Goal: Task Accomplishment & Management: Use online tool/utility

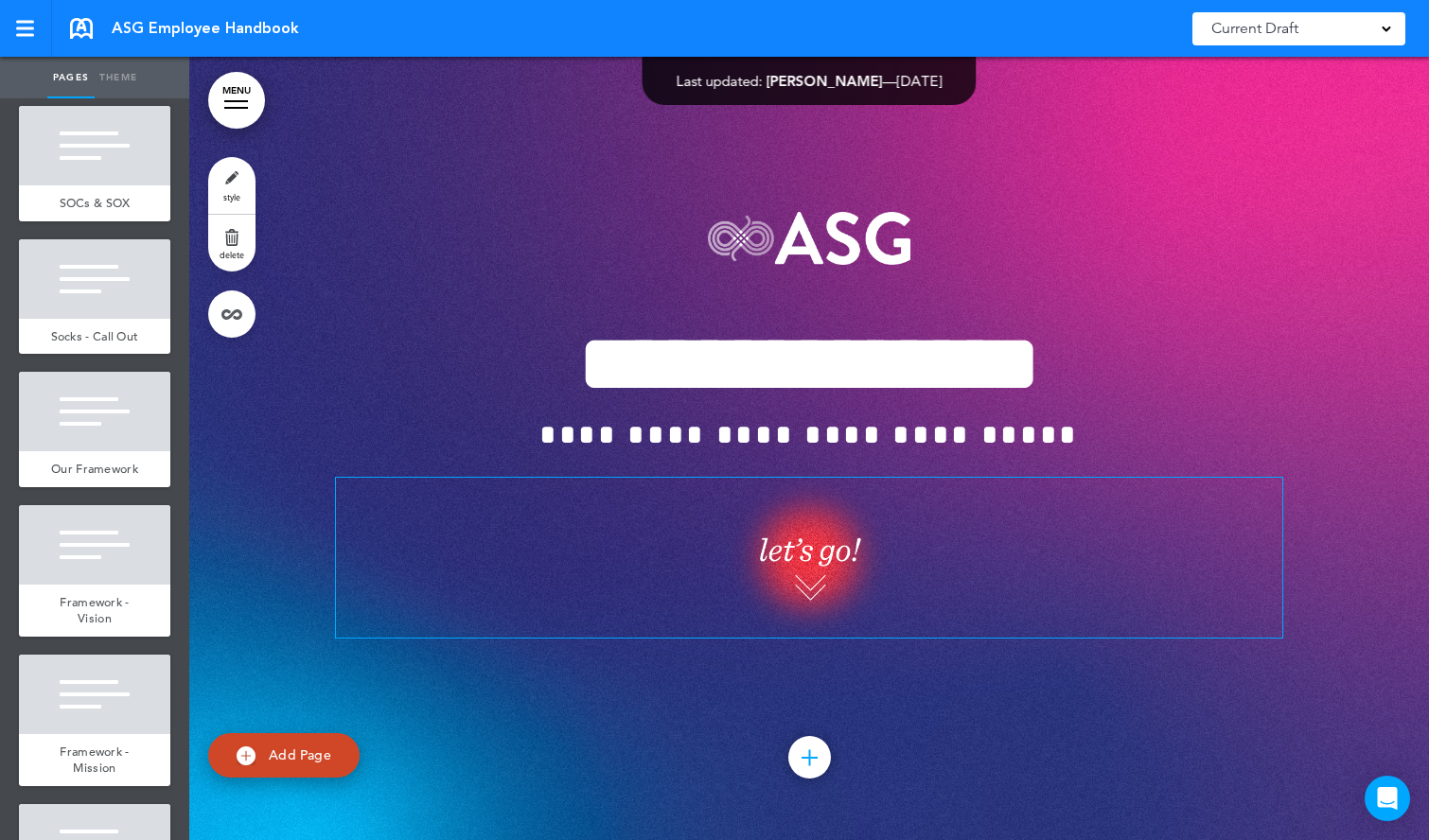
scroll to position [4977, 0]
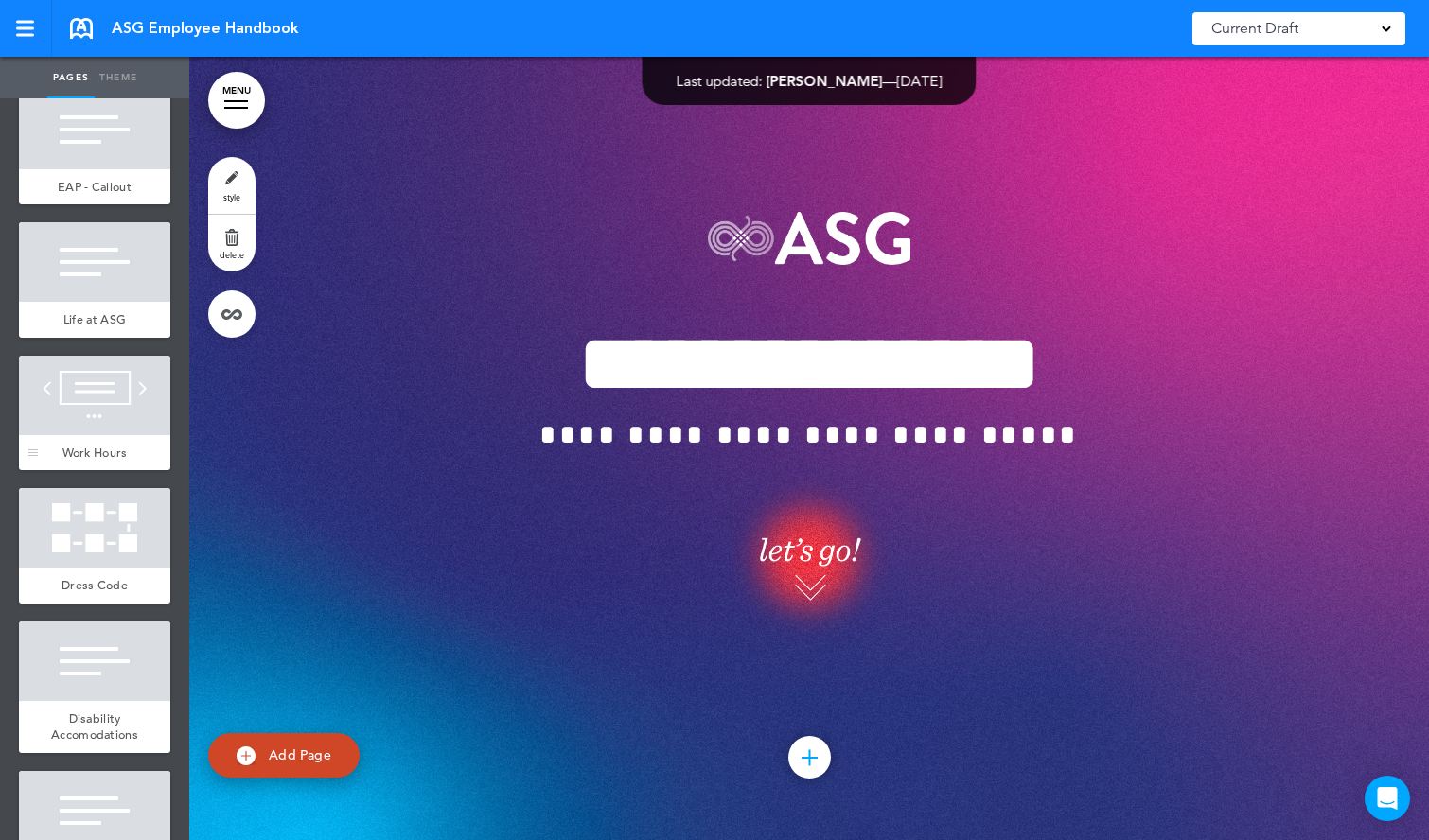
click at [91, 411] on div at bounding box center [94, 395] width 152 height 79
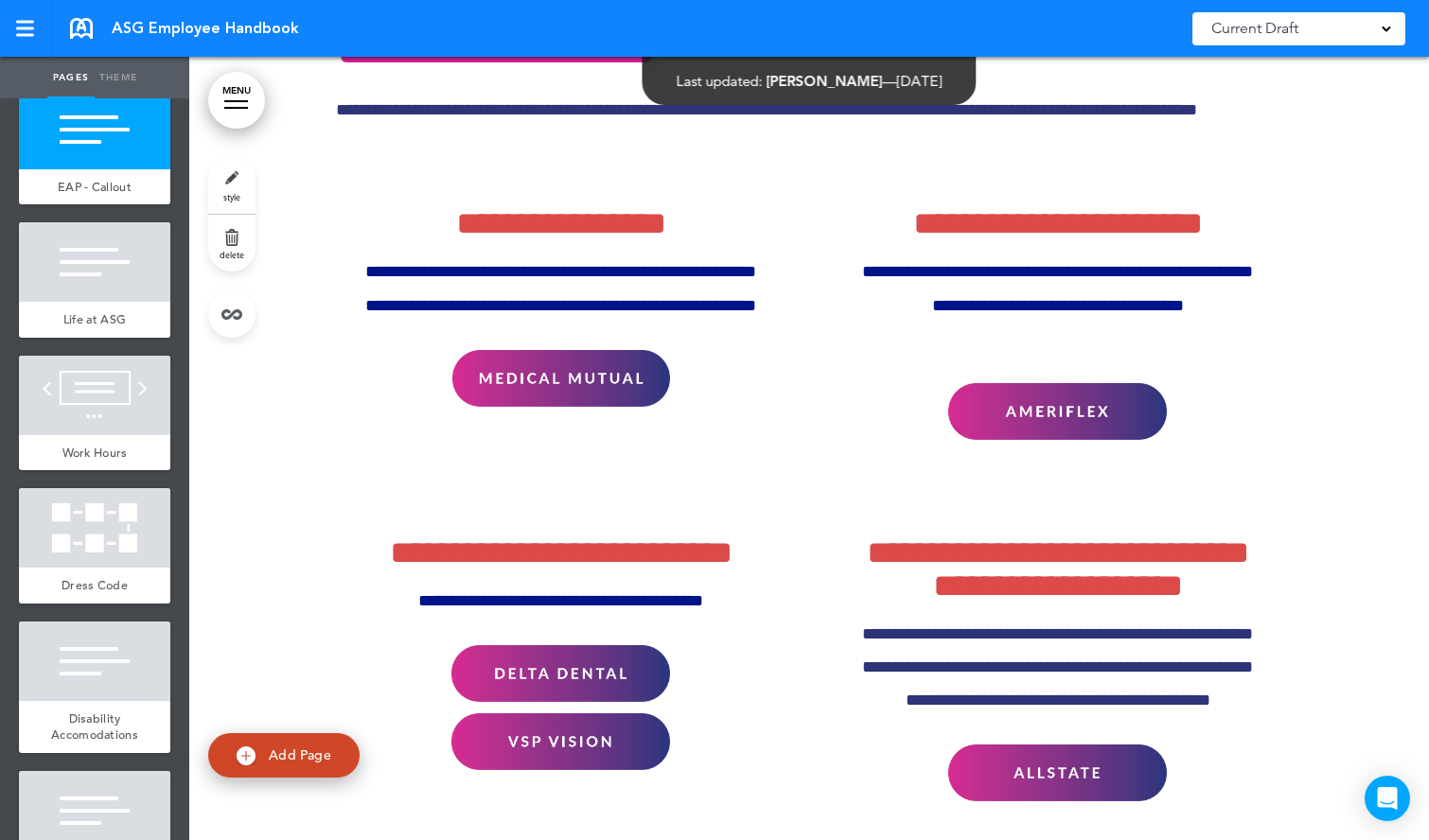
scroll to position [30643, 0]
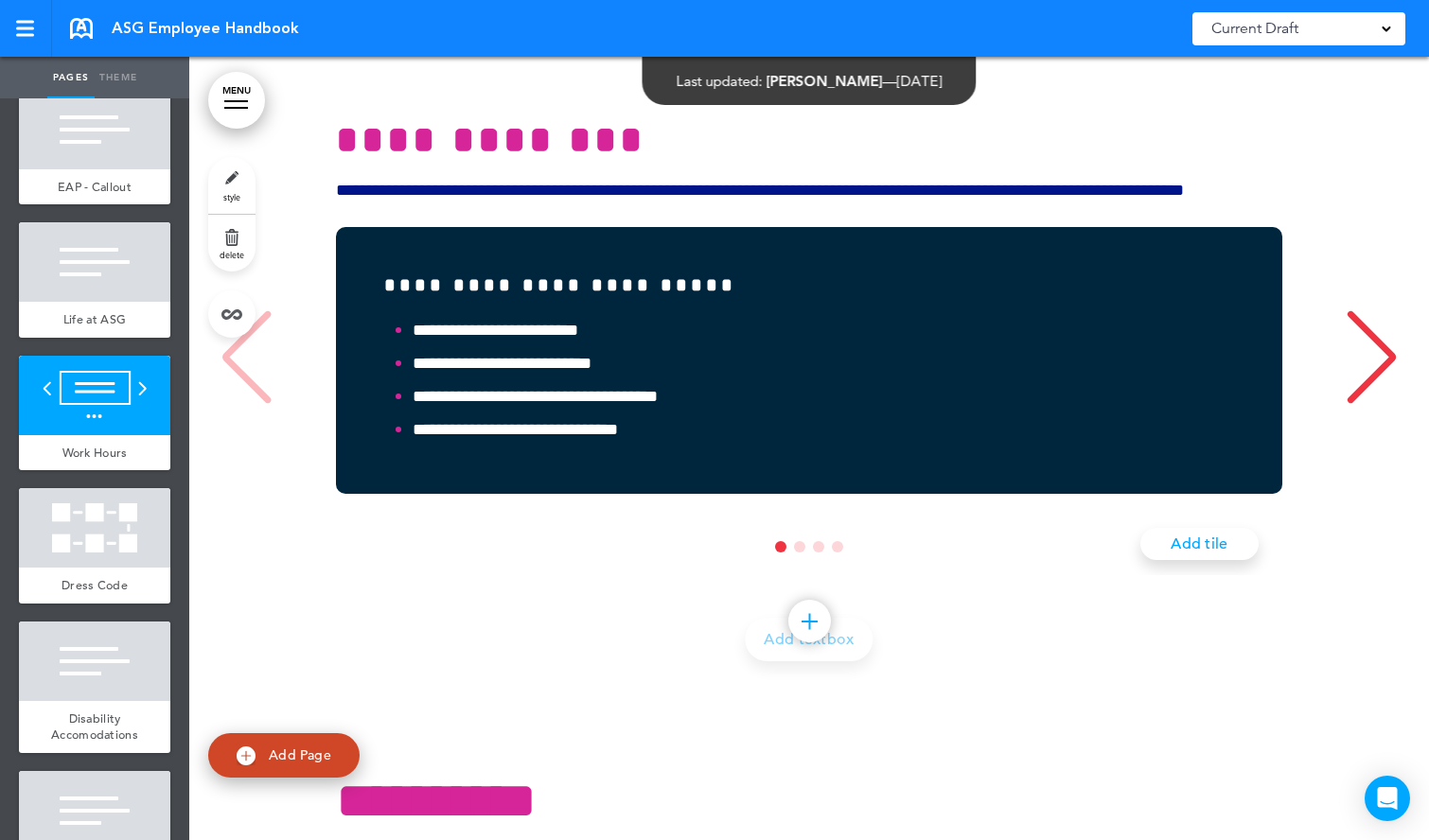
click at [1324, 569] on div "**********" at bounding box center [809, 11] width 1202 height 1386
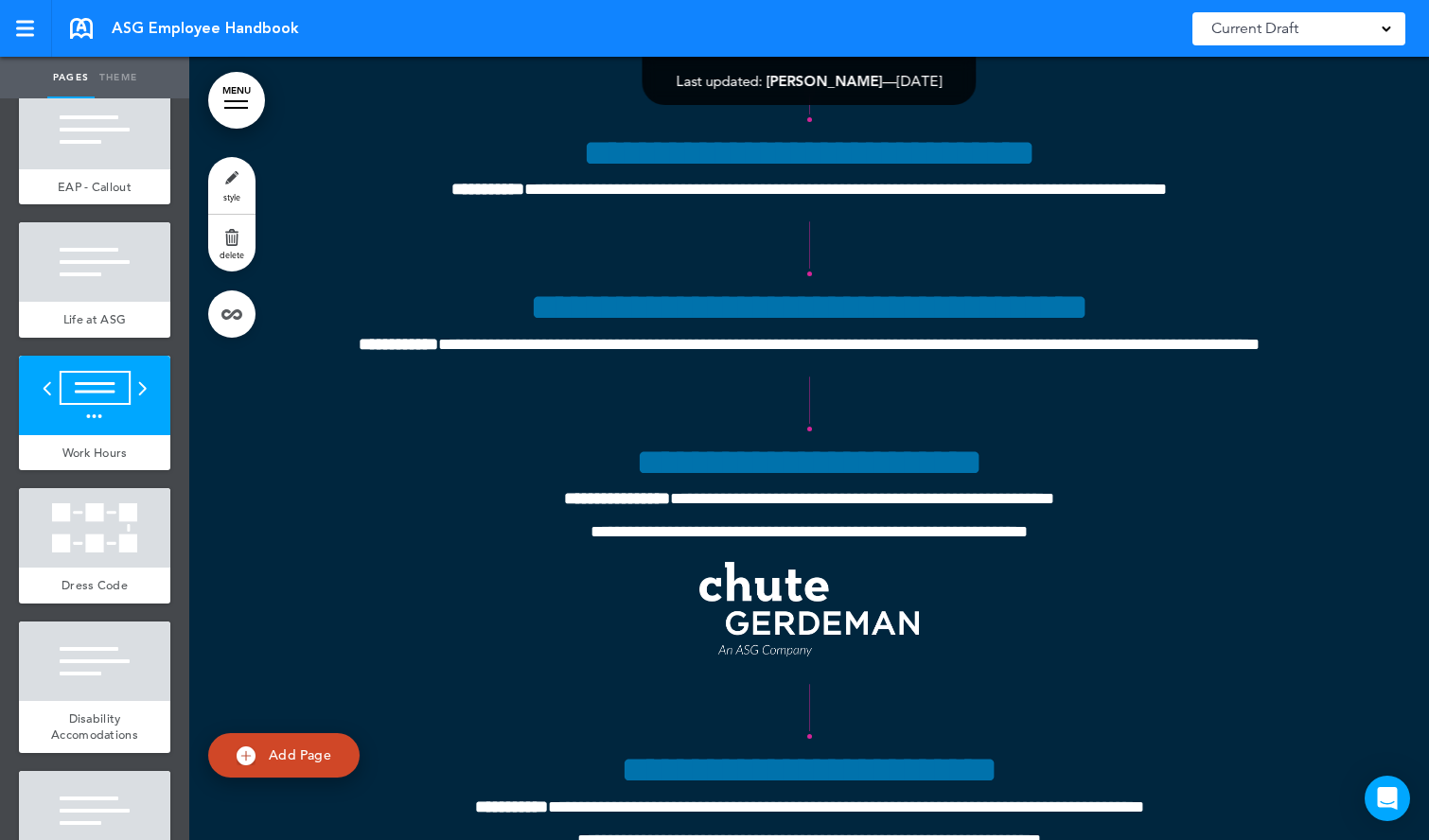
scroll to position [45738, 0]
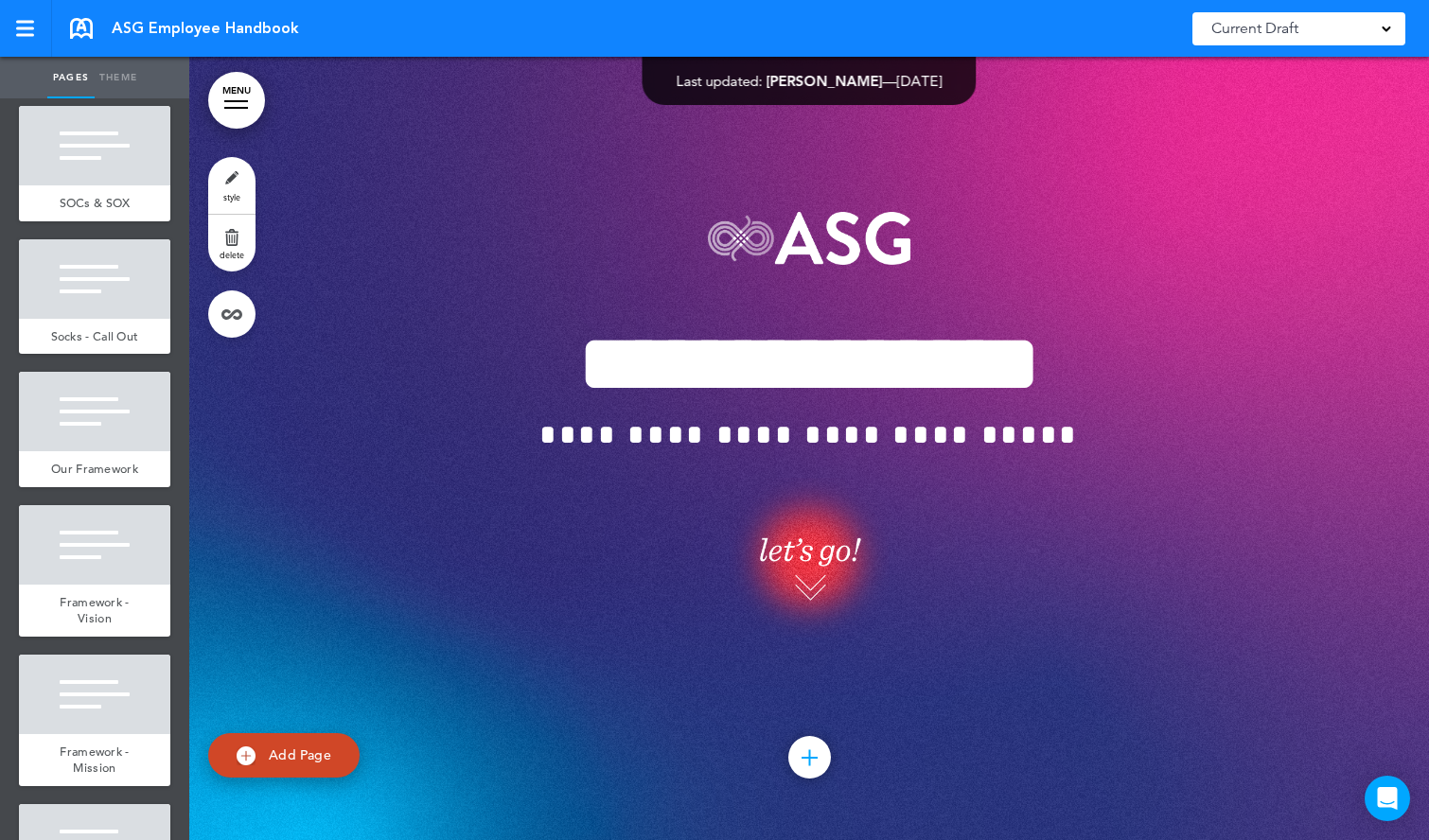
scroll to position [4977, 0]
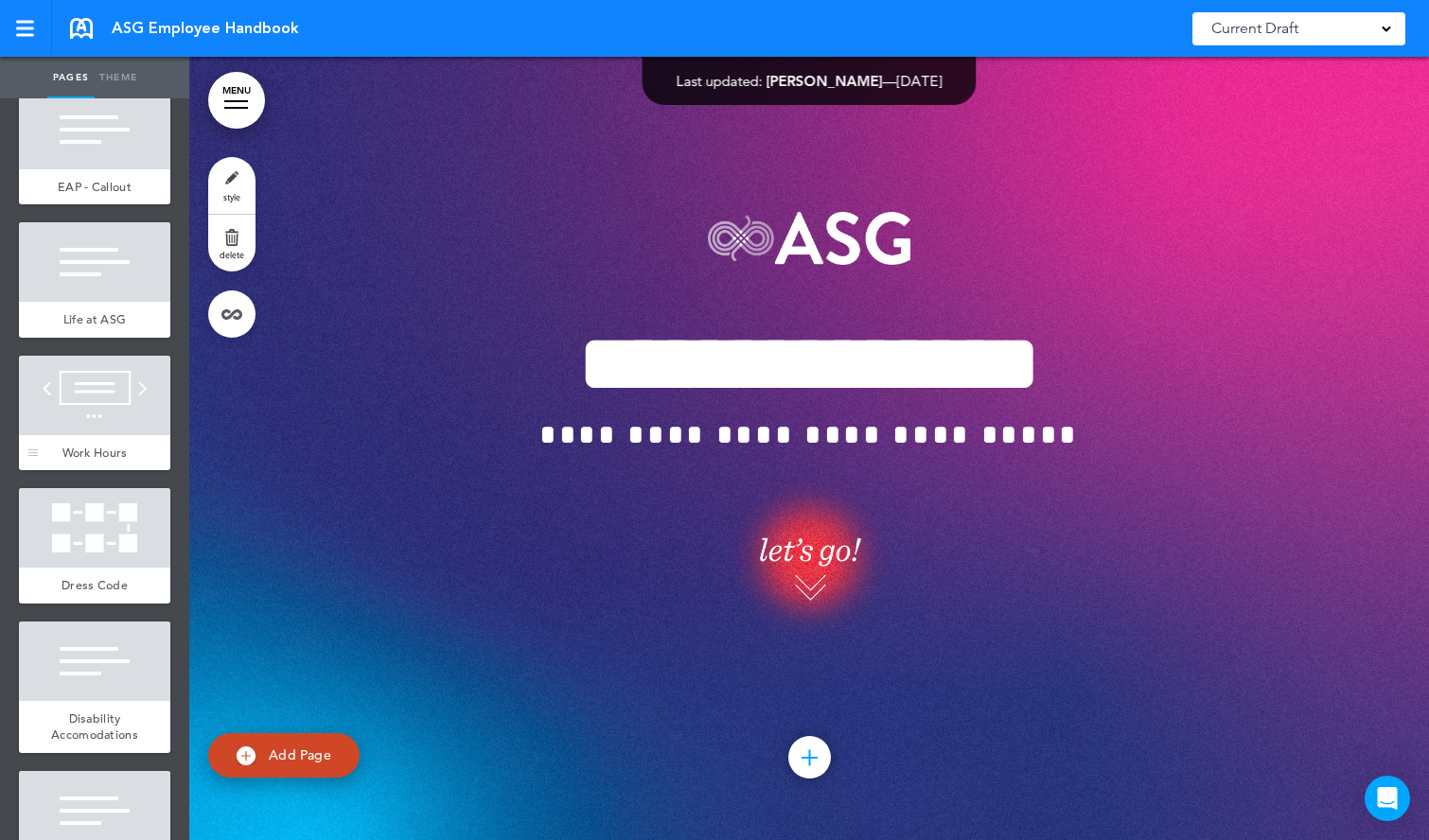
click at [79, 420] on div at bounding box center [94, 395] width 152 height 79
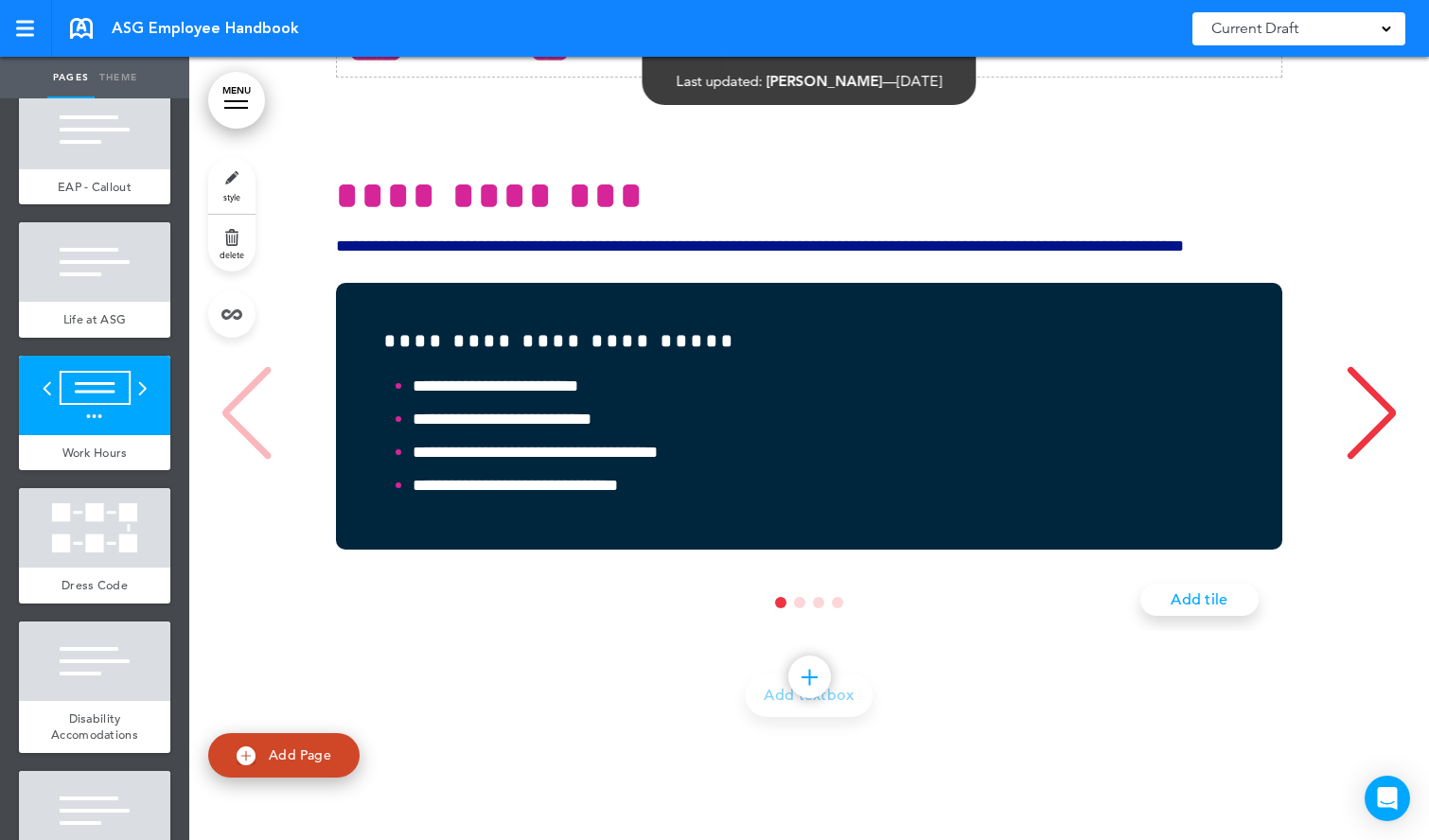
scroll to position [30585, 0]
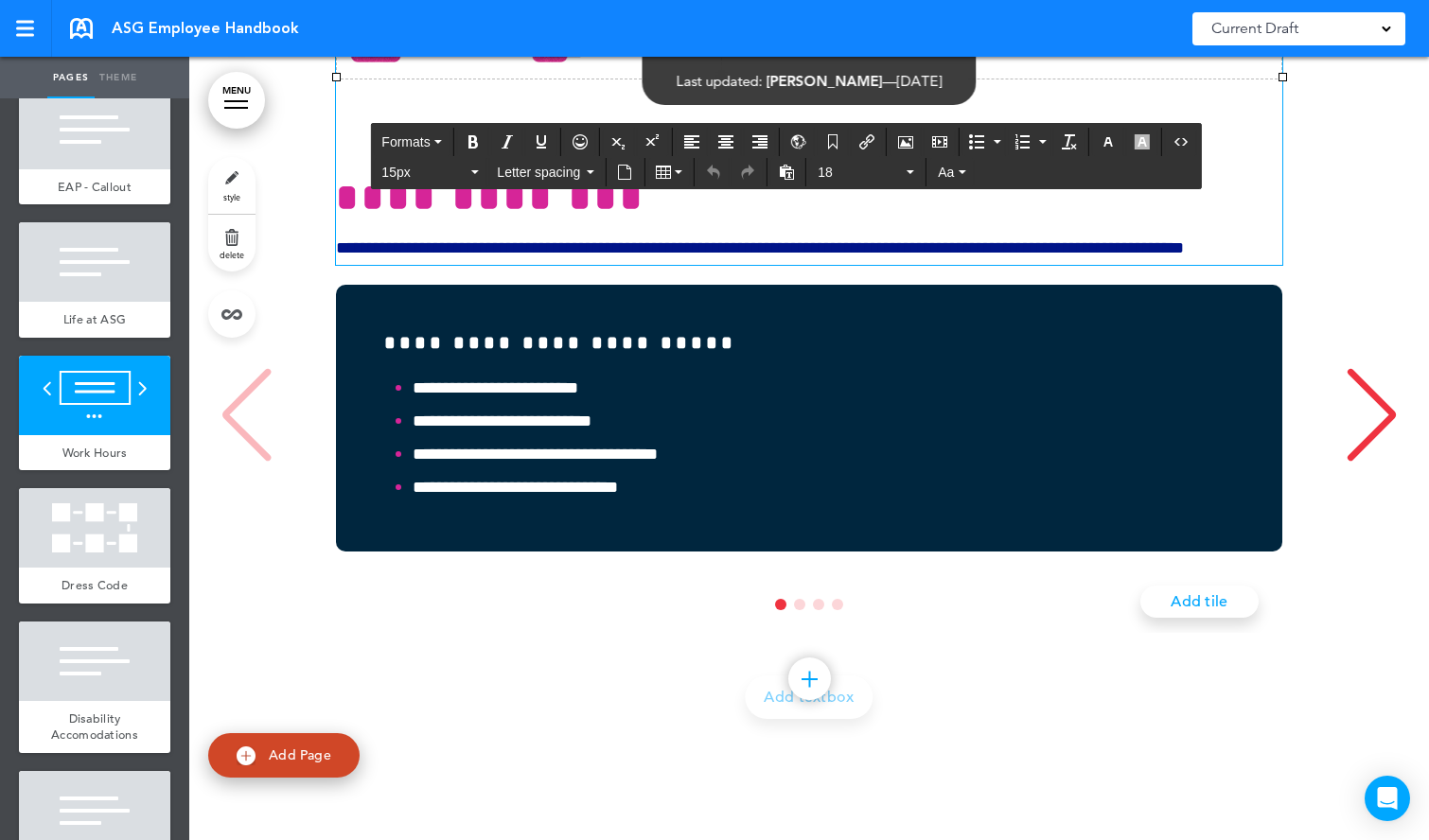
drag, startPoint x: 978, startPoint y: 773, endPoint x: 731, endPoint y: 287, distance: 545.2
paste div
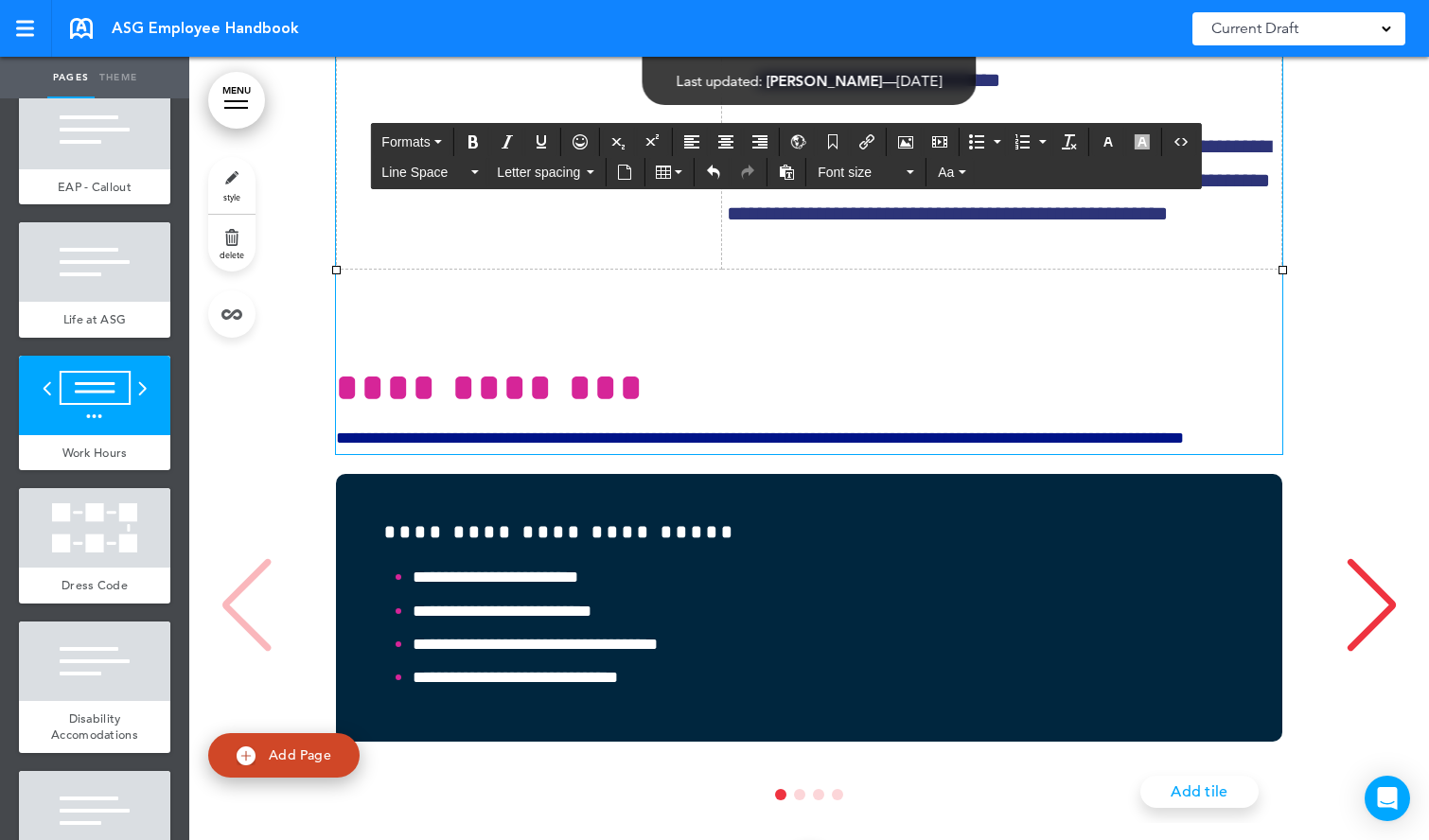
scroll to position [30691, 0]
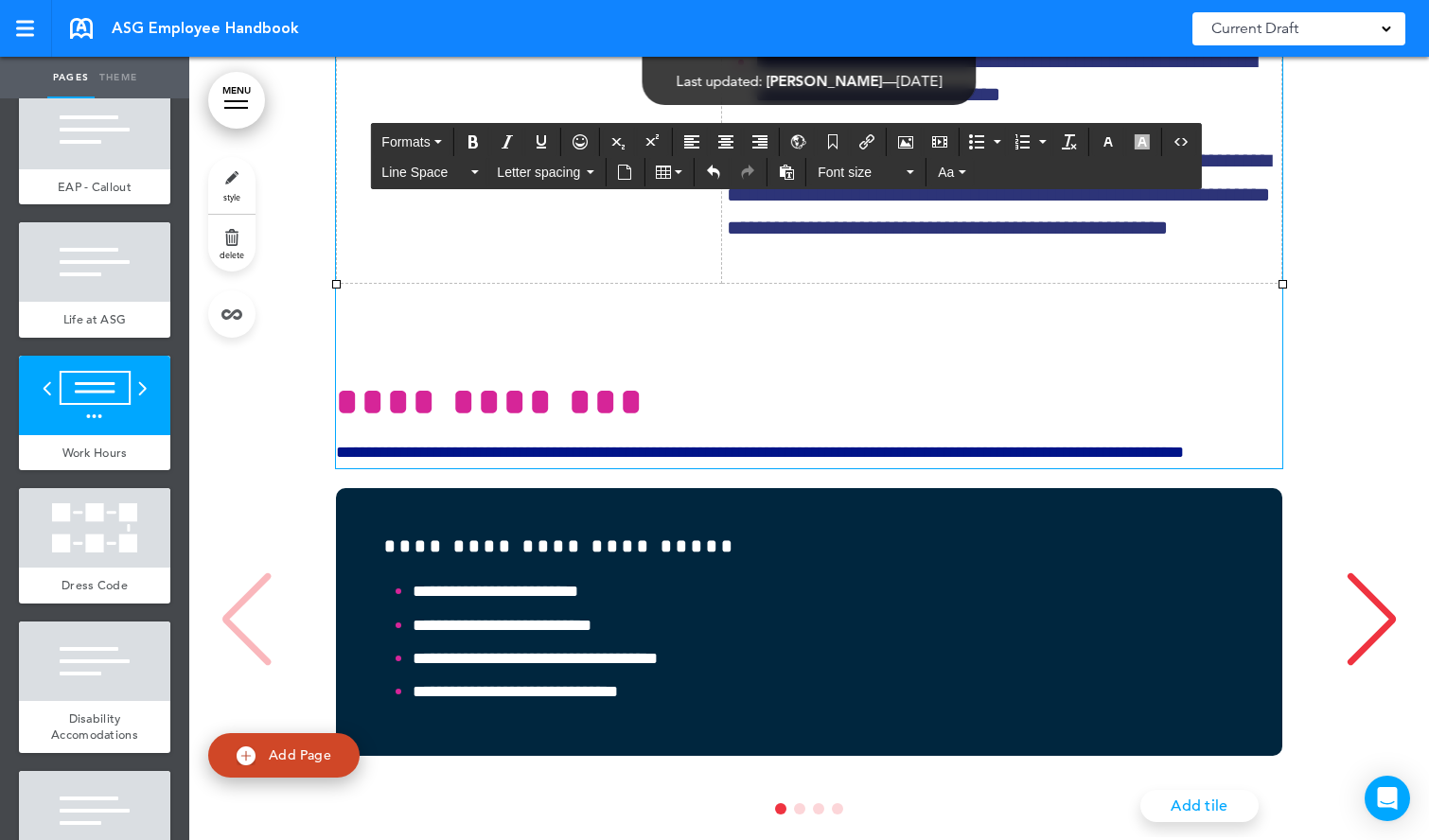
click at [1373, 302] on div "**********" at bounding box center [809, 118] width 1202 height 1696
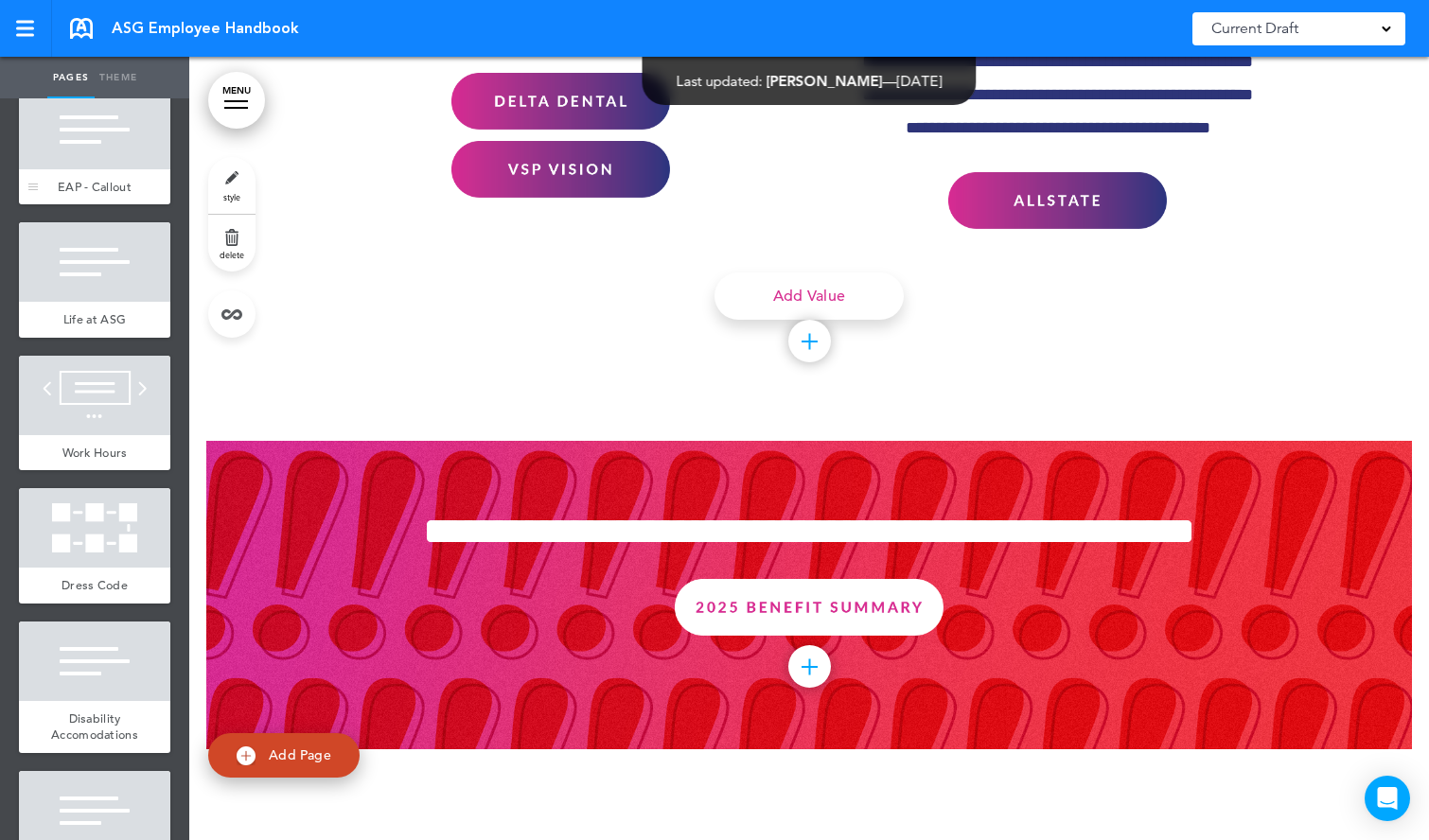
scroll to position [23803, 0]
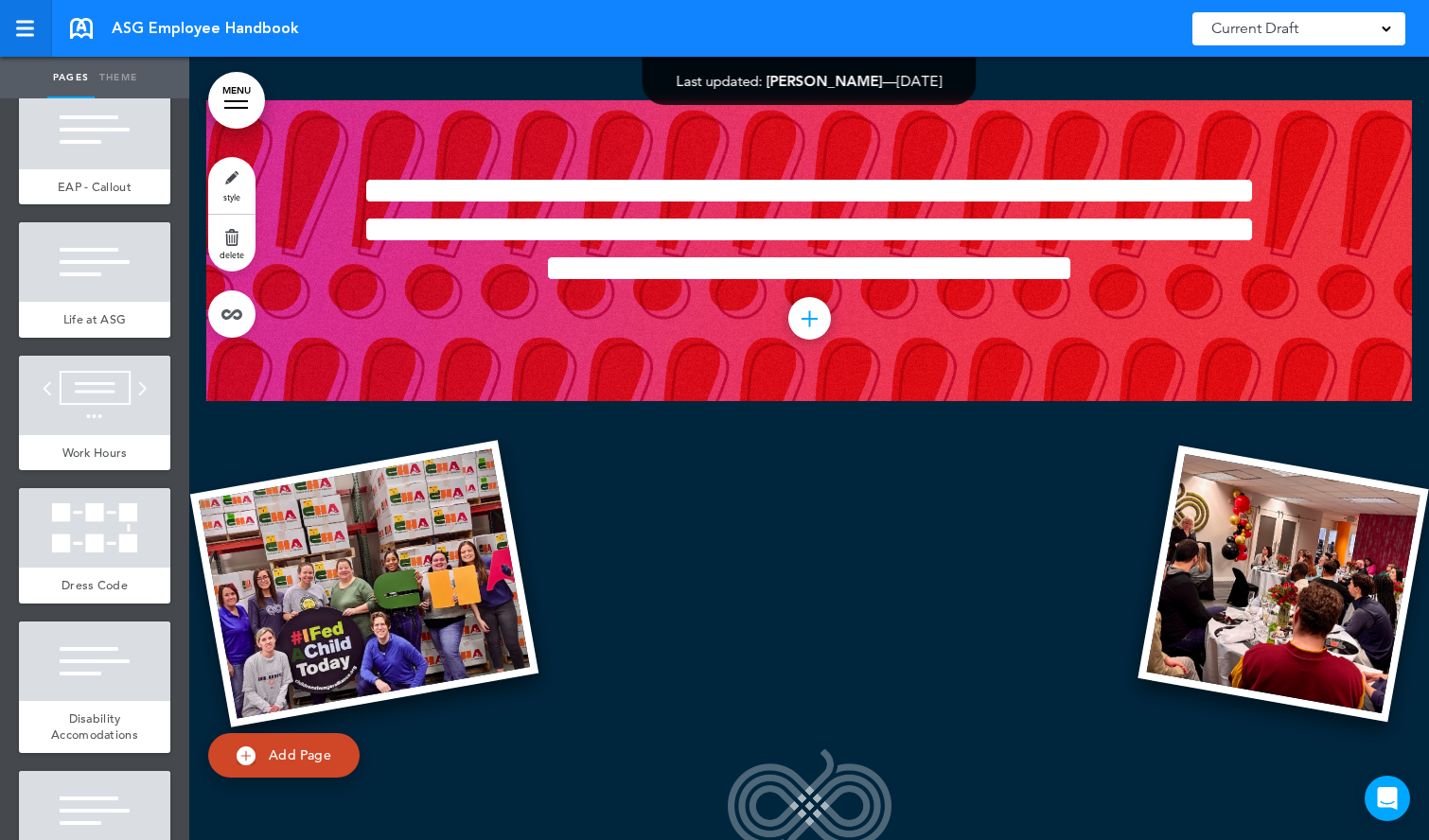
click at [30, 18] on link at bounding box center [25, 28] width 52 height 57
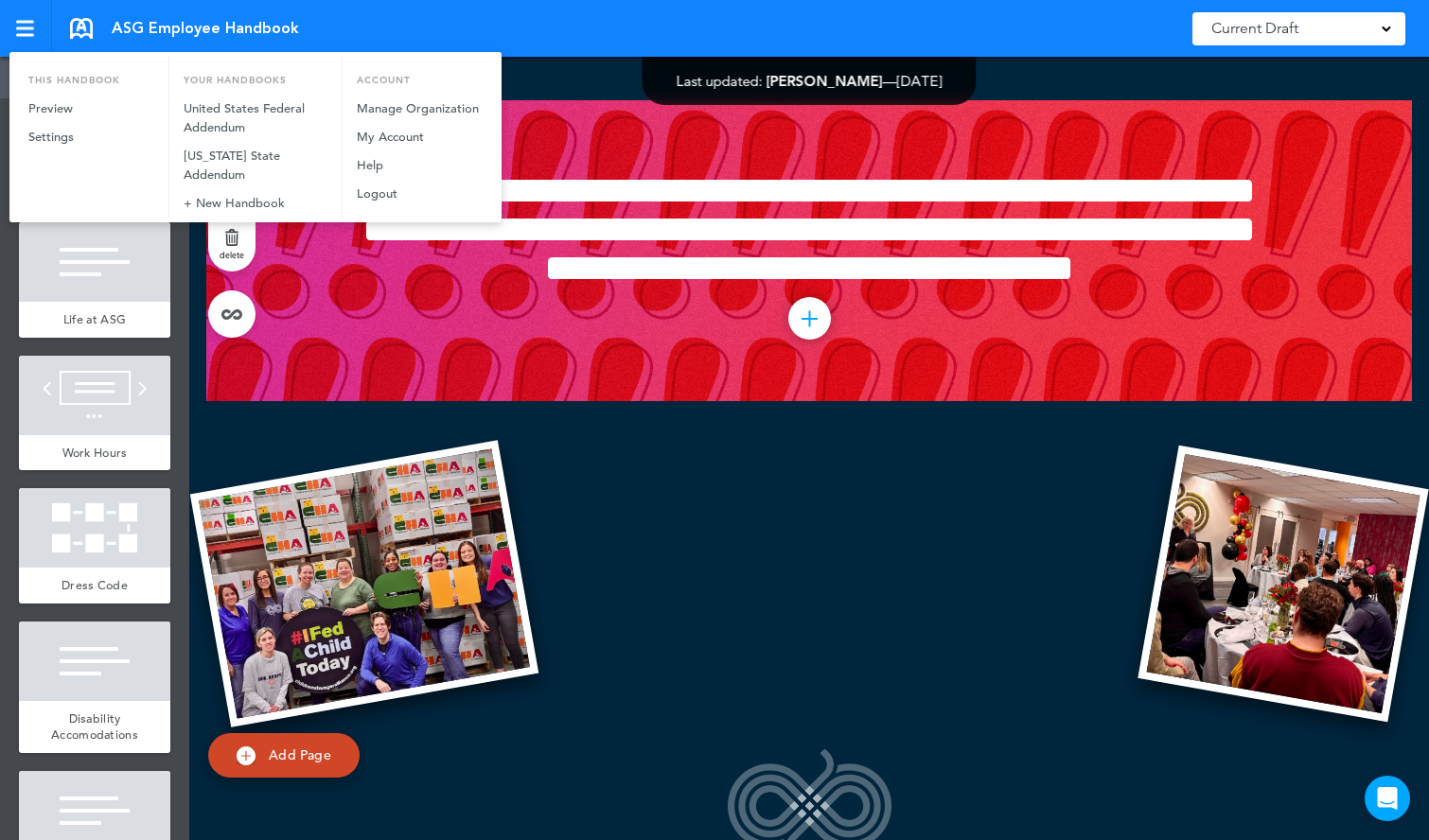
click at [496, 25] on div at bounding box center [714, 420] width 1429 height 840
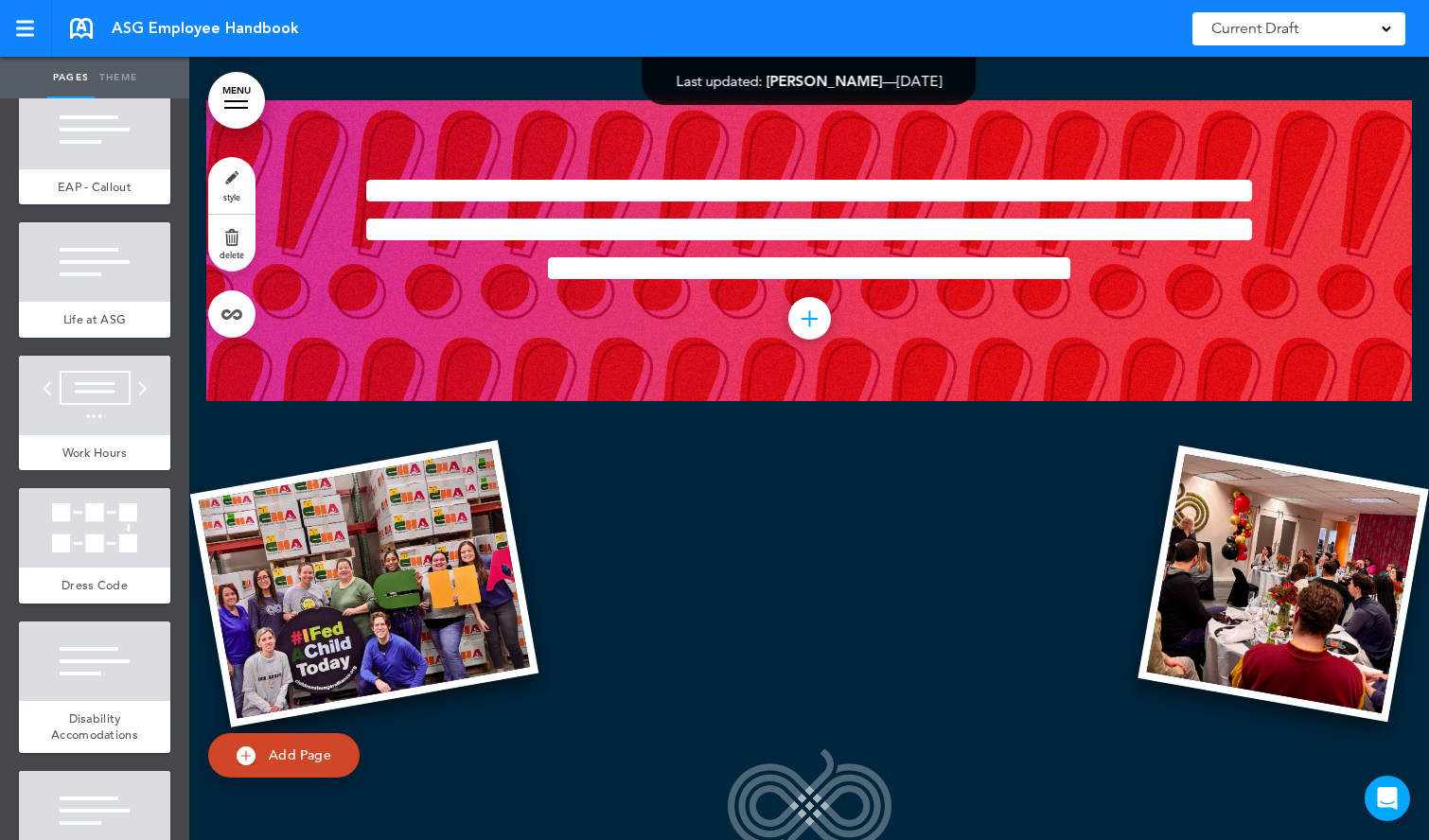
click at [1311, 31] on div "Current Draft" at bounding box center [1299, 29] width 213 height 33
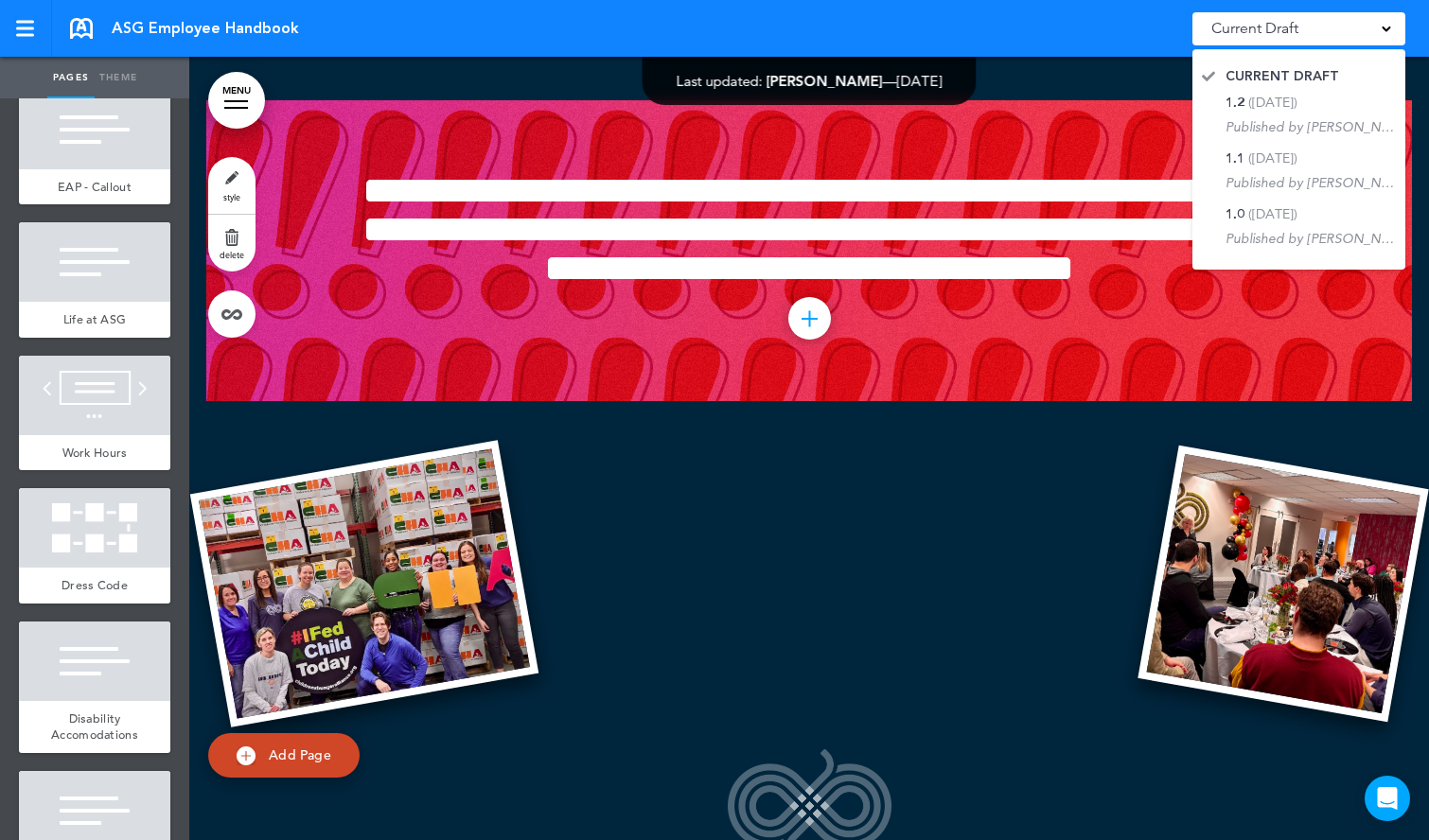
click at [1314, 27] on div "Current Draft" at bounding box center [1299, 29] width 213 height 33
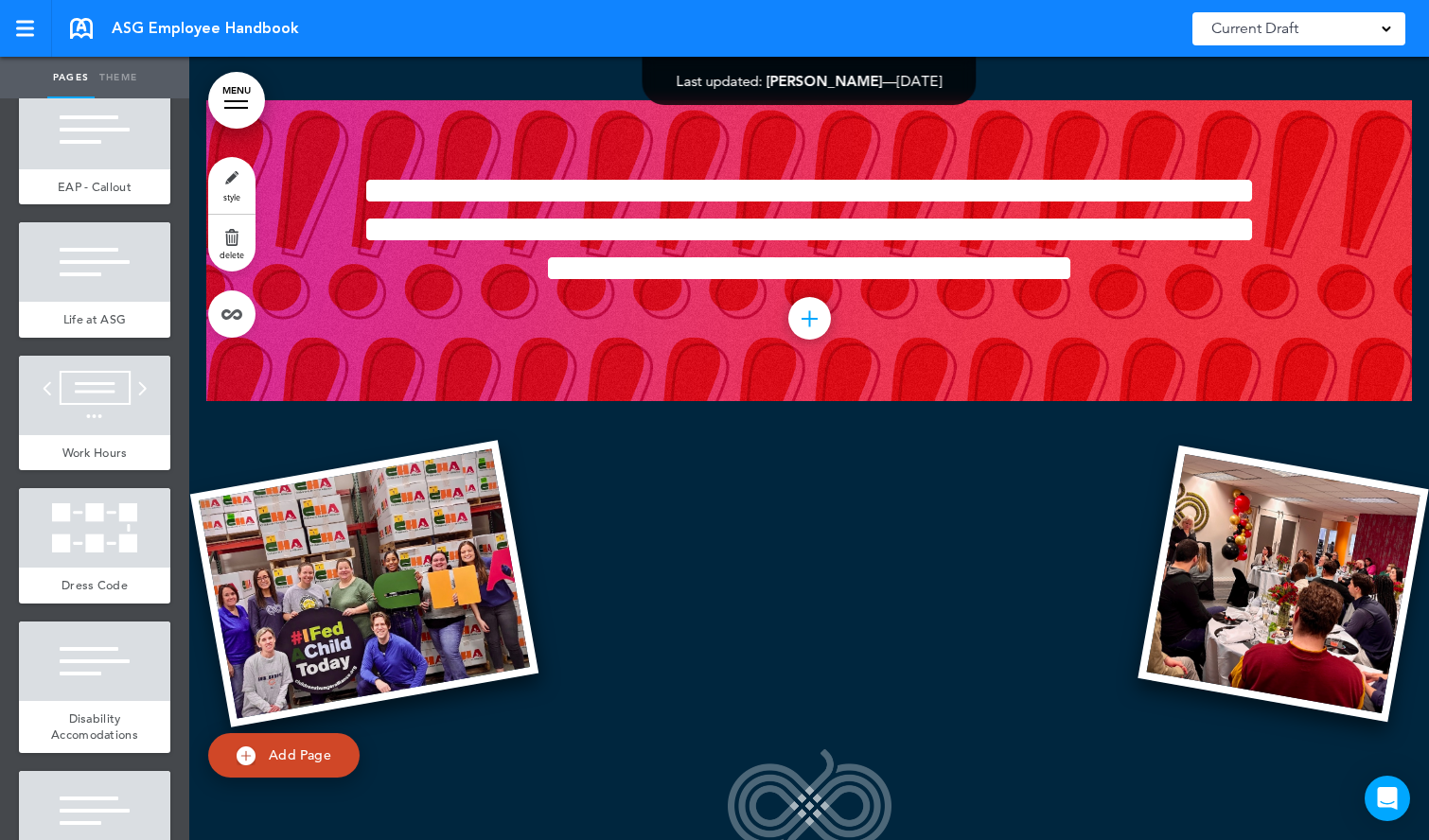
click at [248, 107] on link "MENU" at bounding box center [237, 101] width 57 height 57
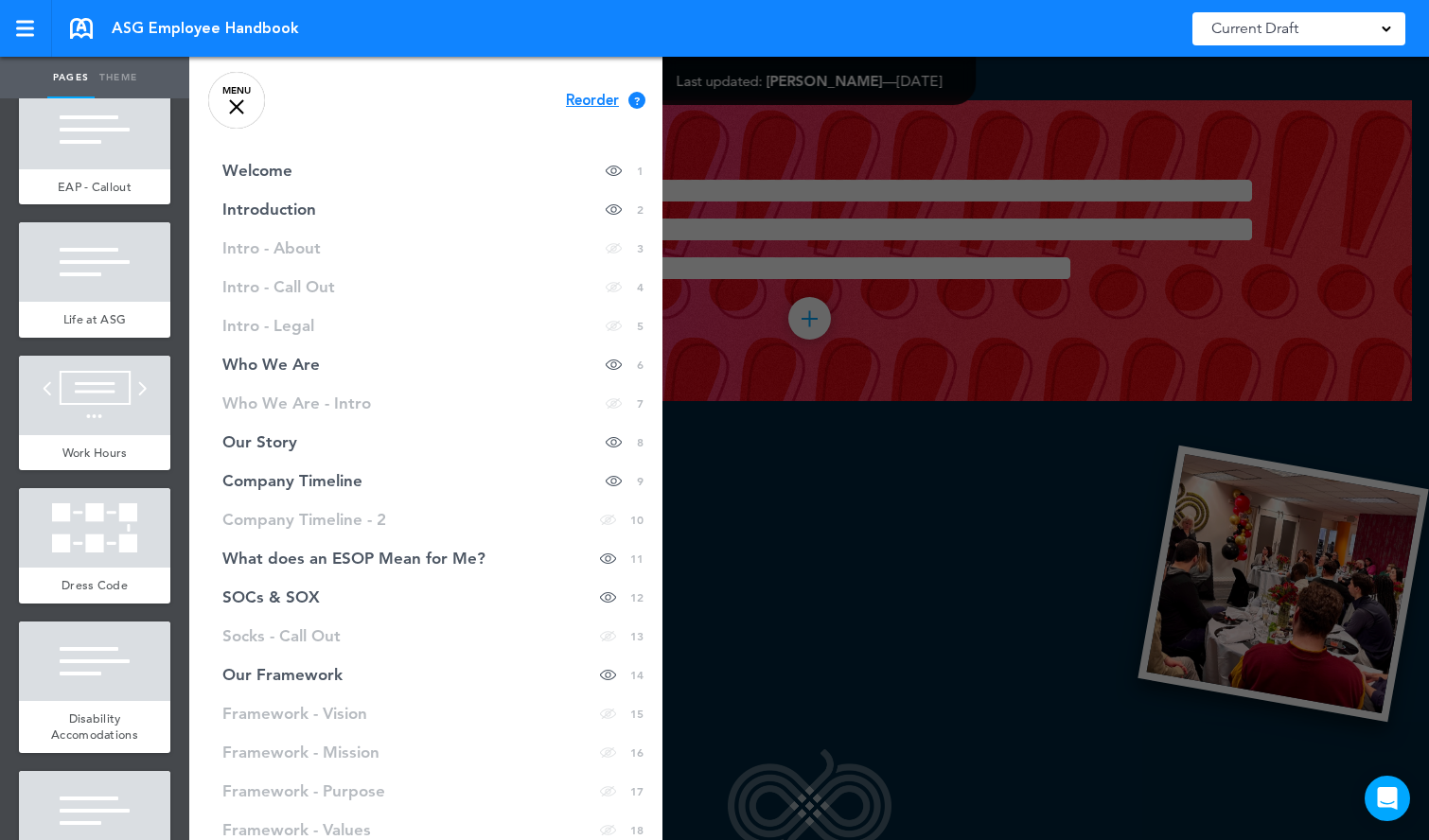
click at [248, 107] on link "MENU" at bounding box center [237, 101] width 57 height 57
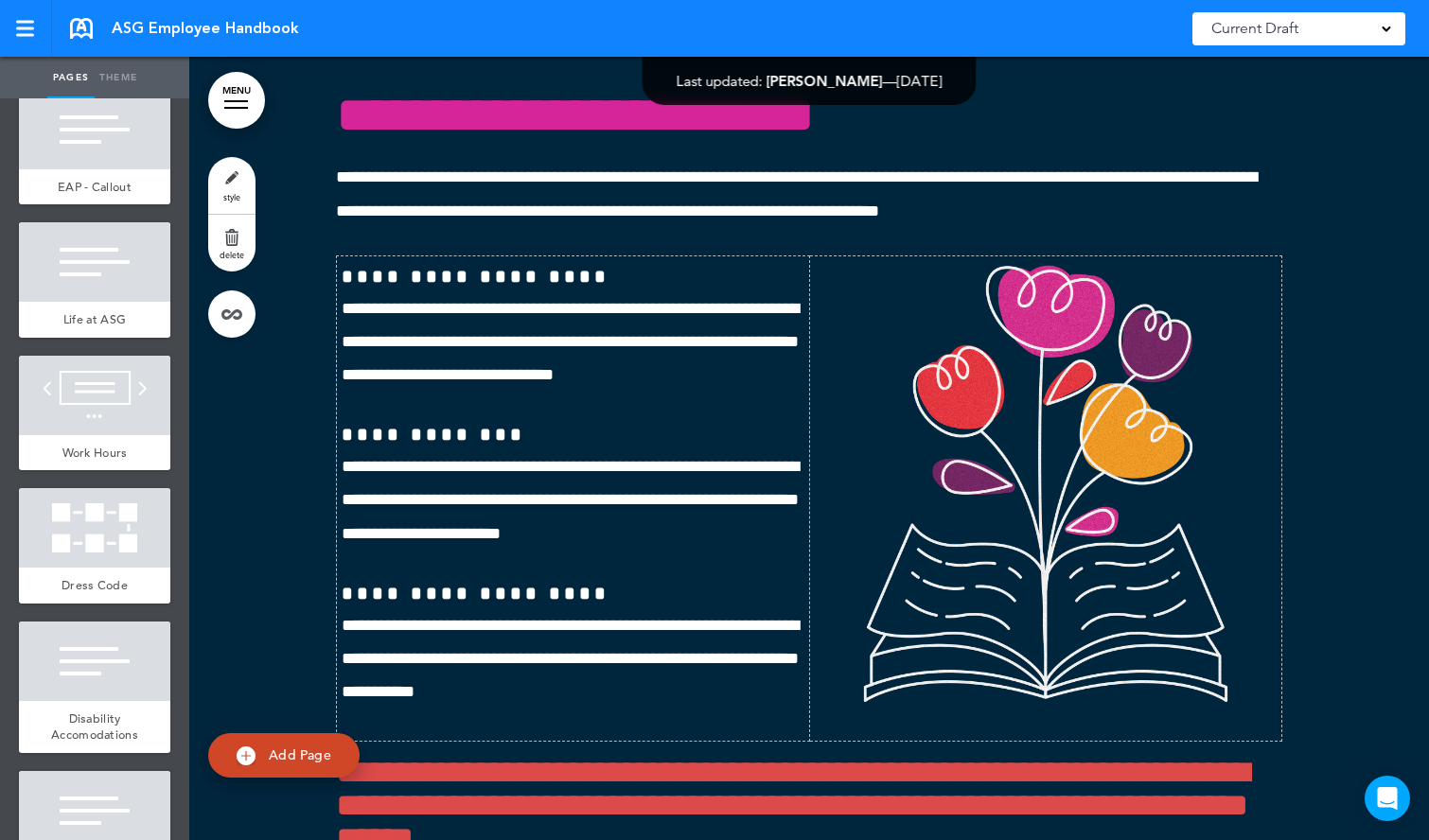
scroll to position [36574, 0]
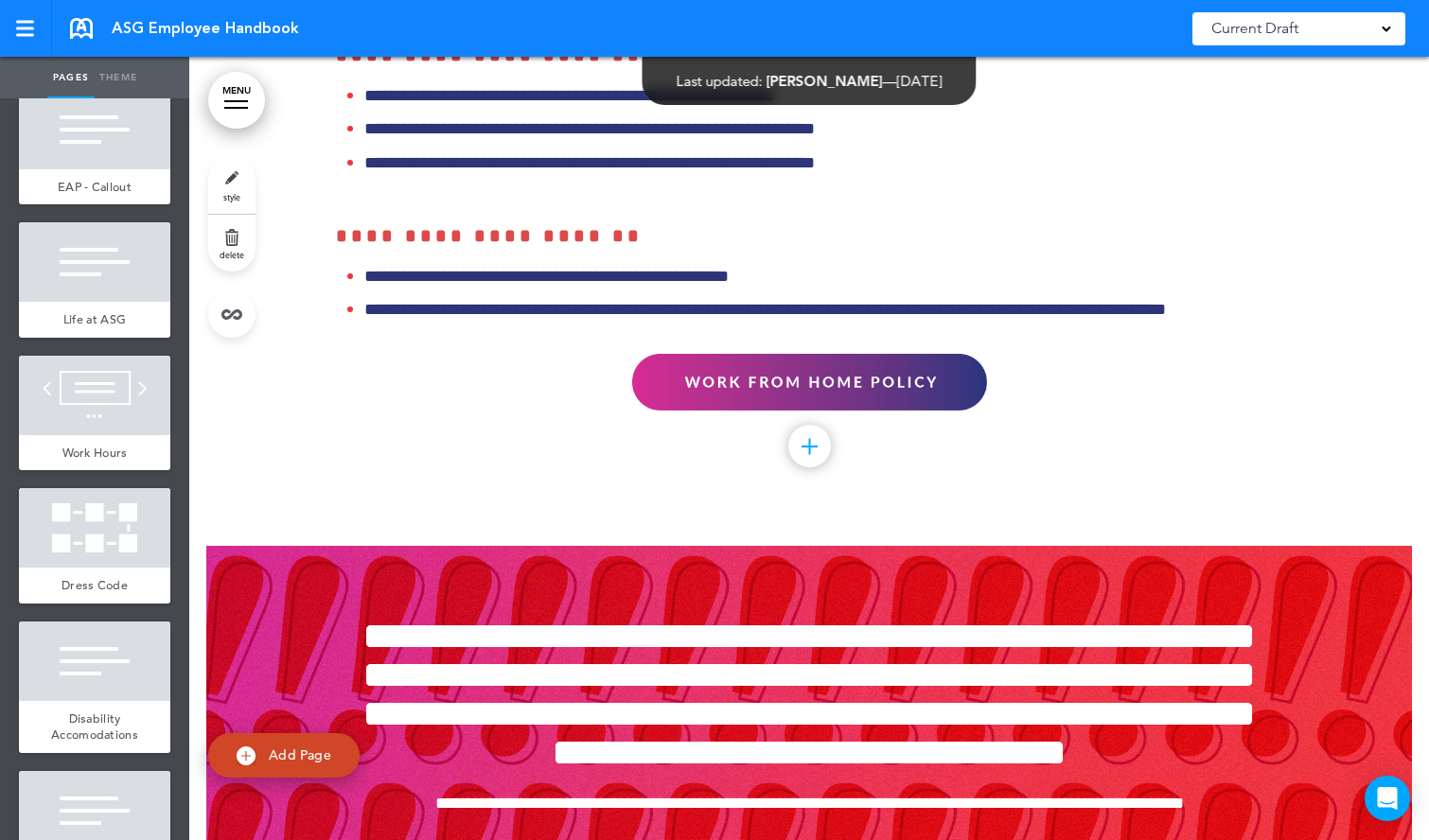
click at [1306, 36] on div "Current Draft" at bounding box center [1299, 29] width 213 height 33
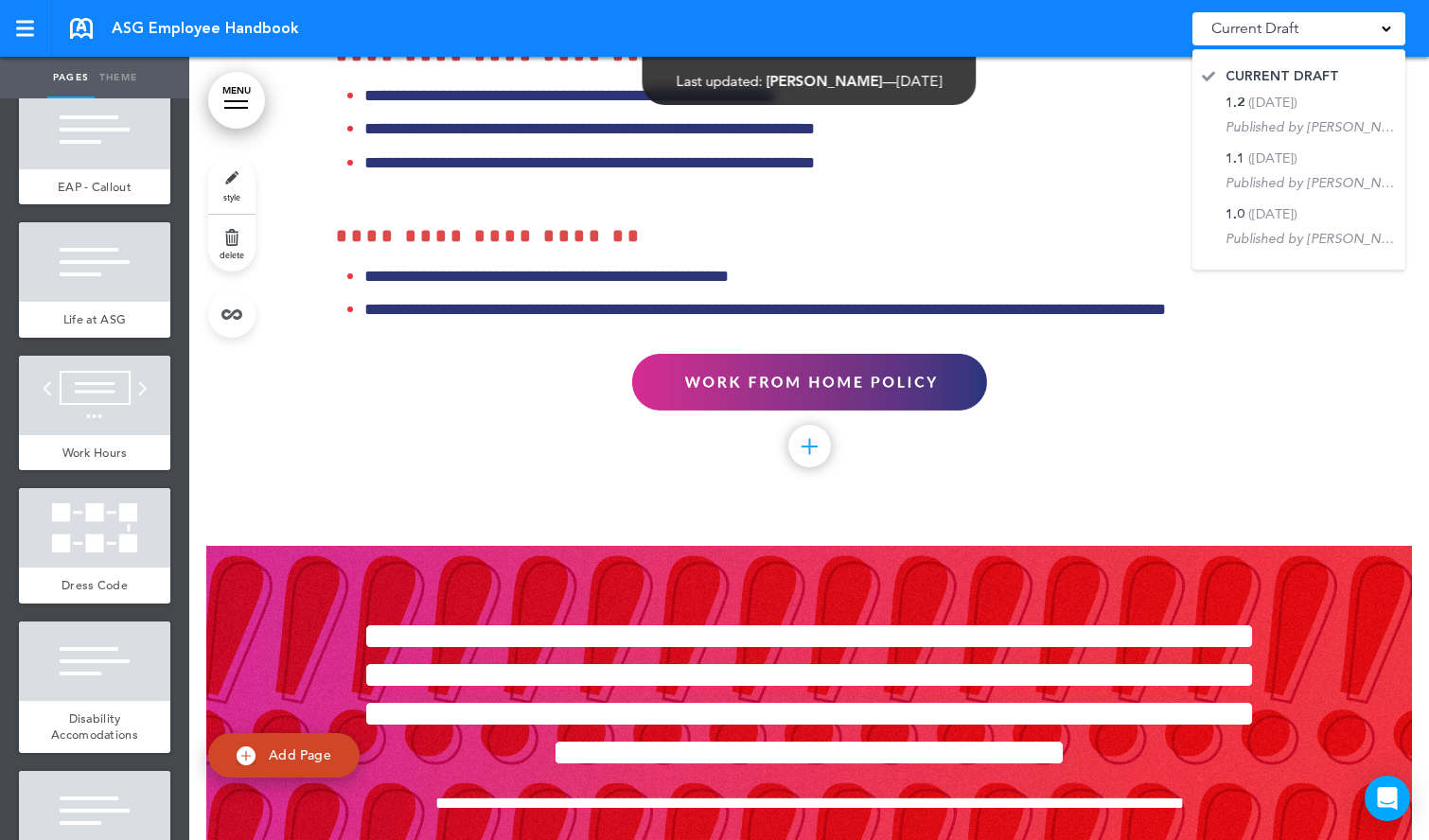
click at [1309, 36] on div "Current Draft" at bounding box center [1299, 29] width 213 height 33
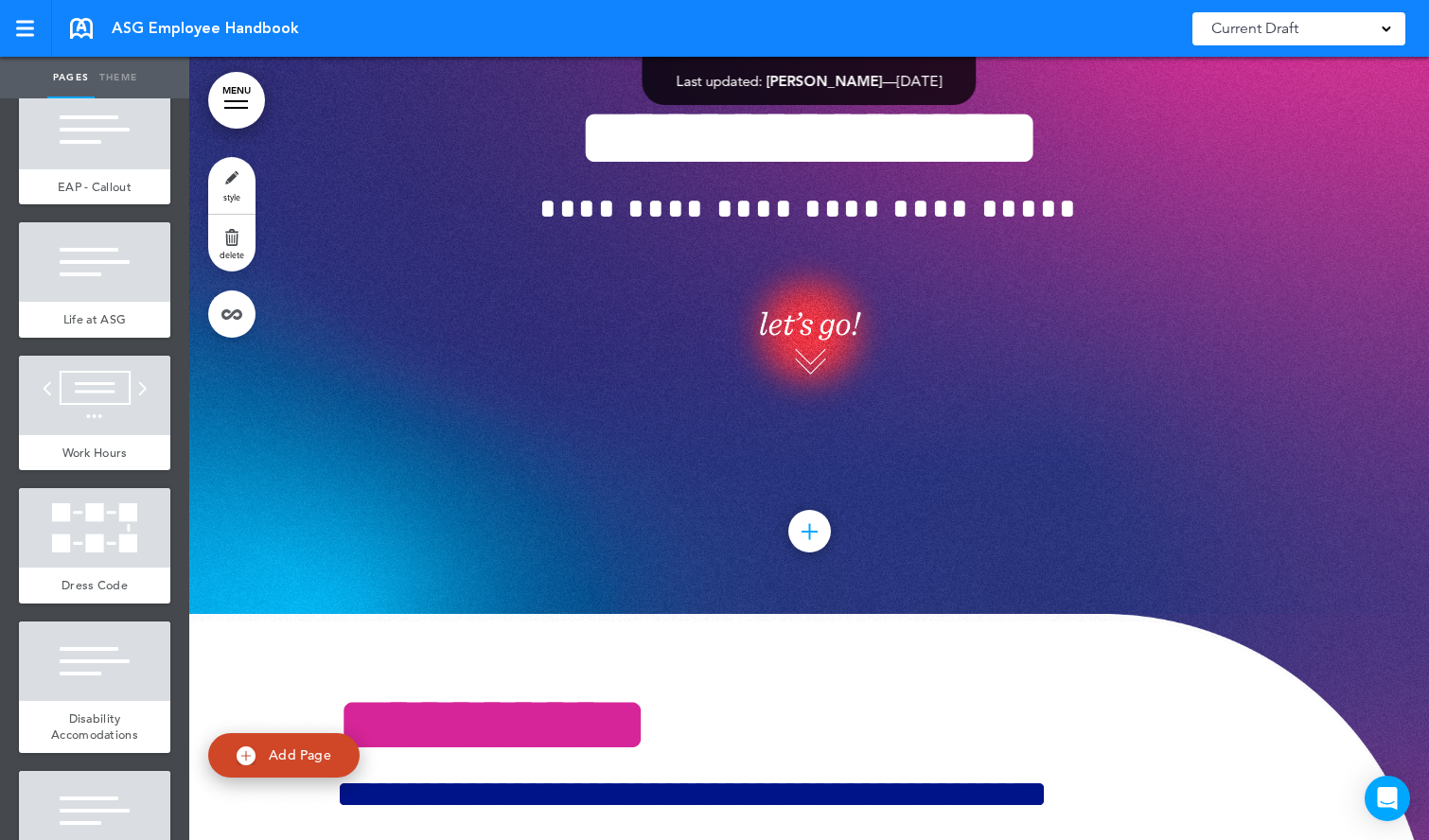
scroll to position [0, 0]
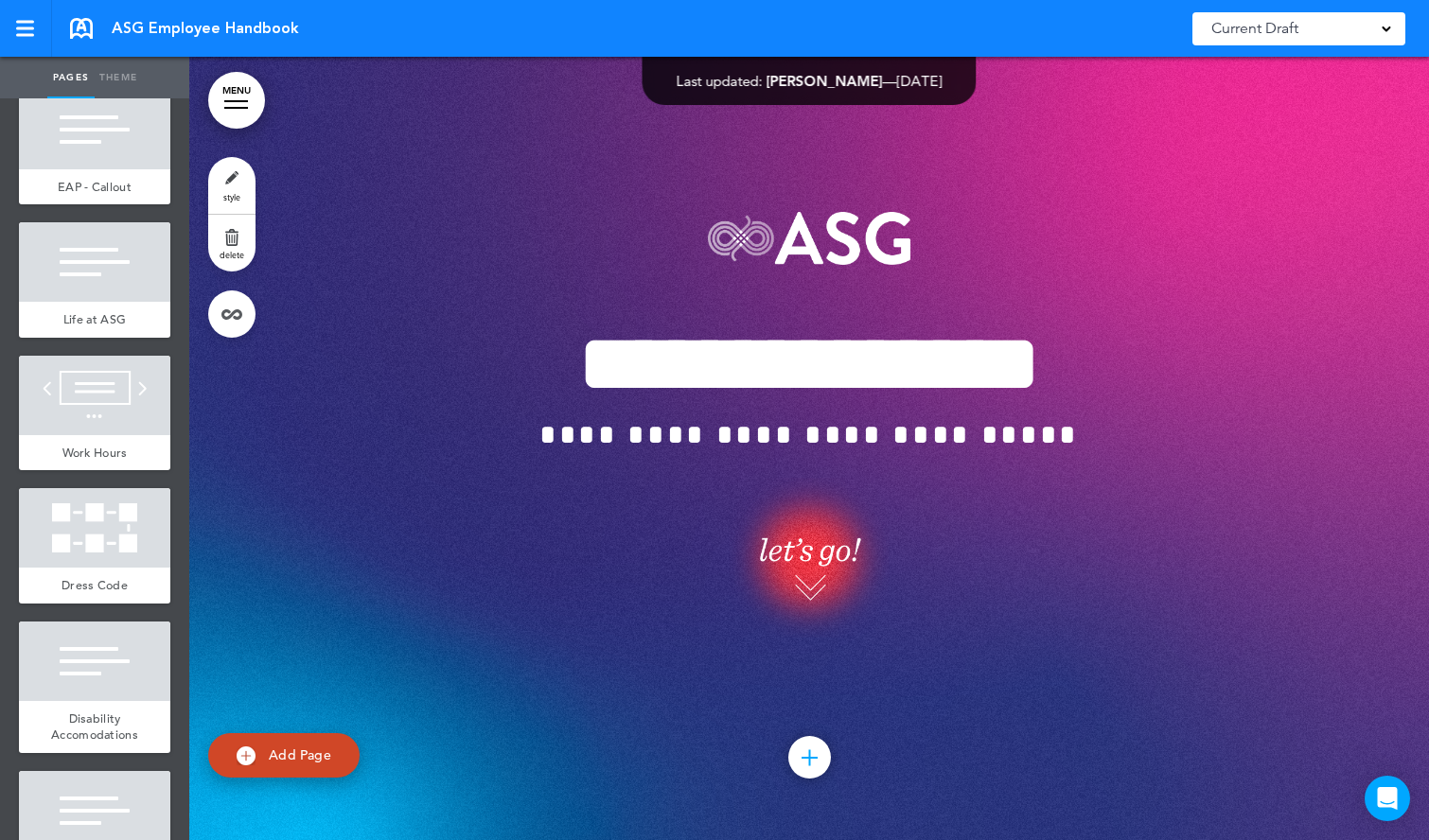
click at [230, 100] on link "MENU" at bounding box center [237, 101] width 57 height 57
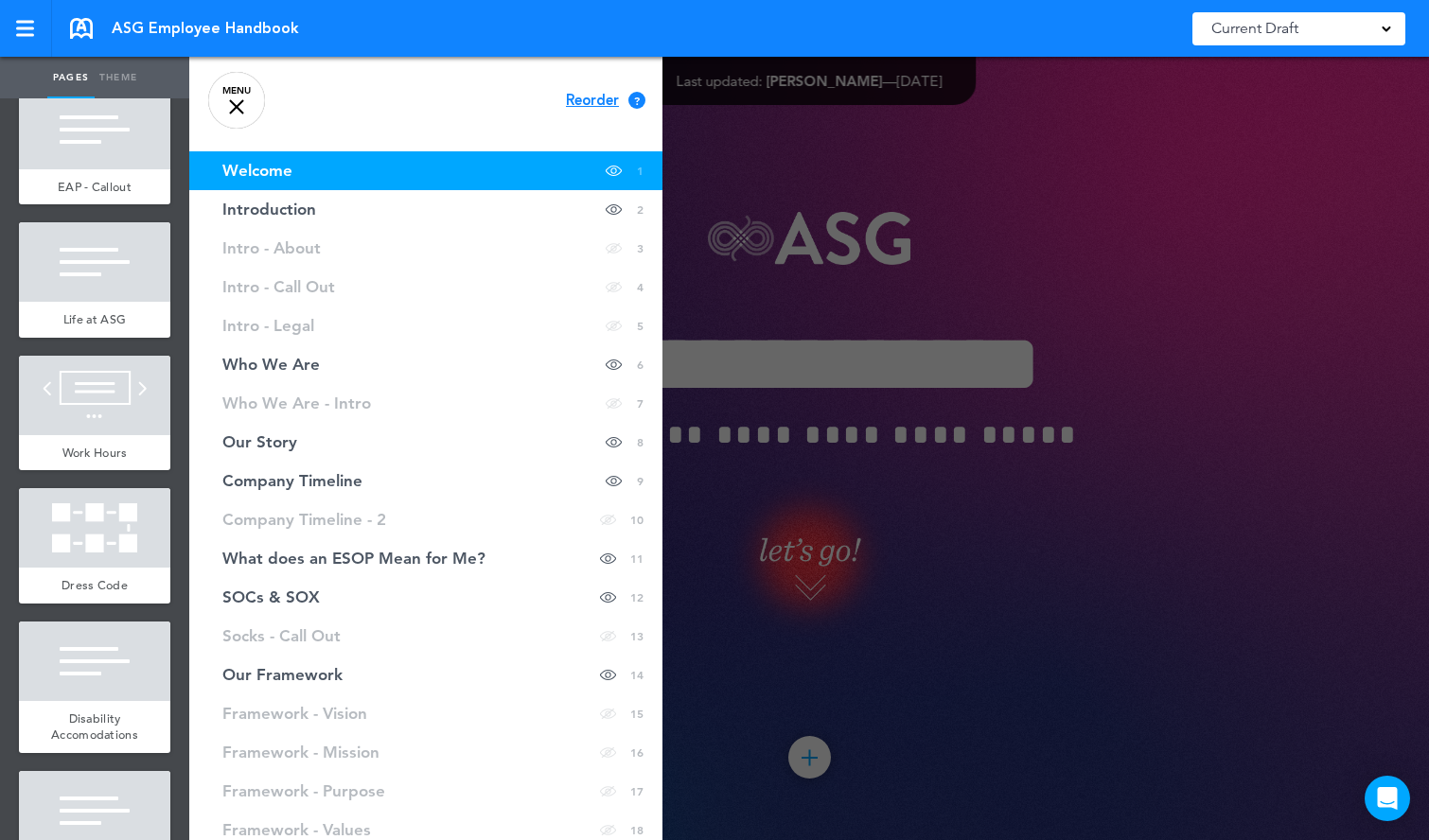
click at [244, 113] on link "MENU" at bounding box center [237, 101] width 57 height 57
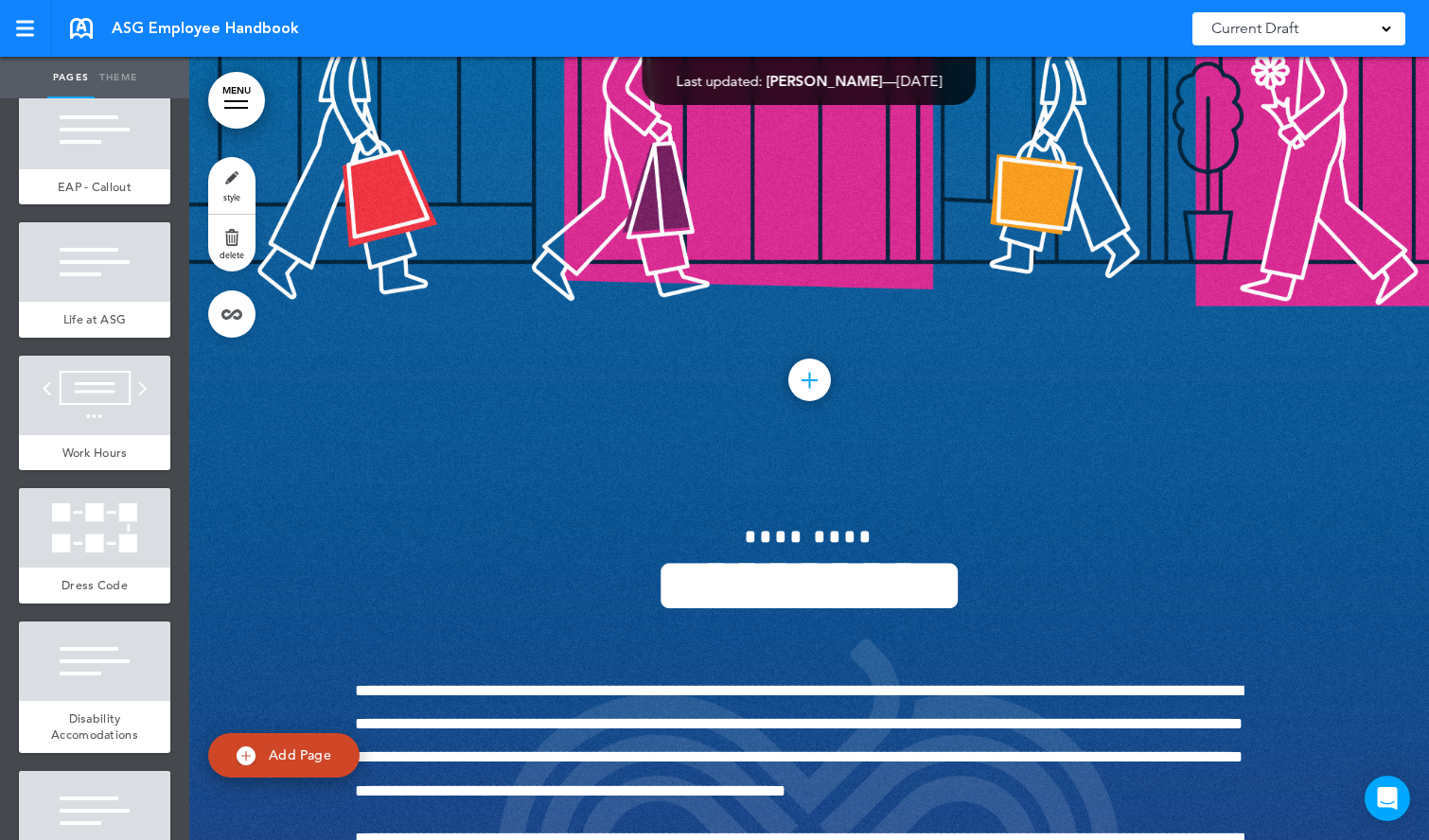
scroll to position [4602, 0]
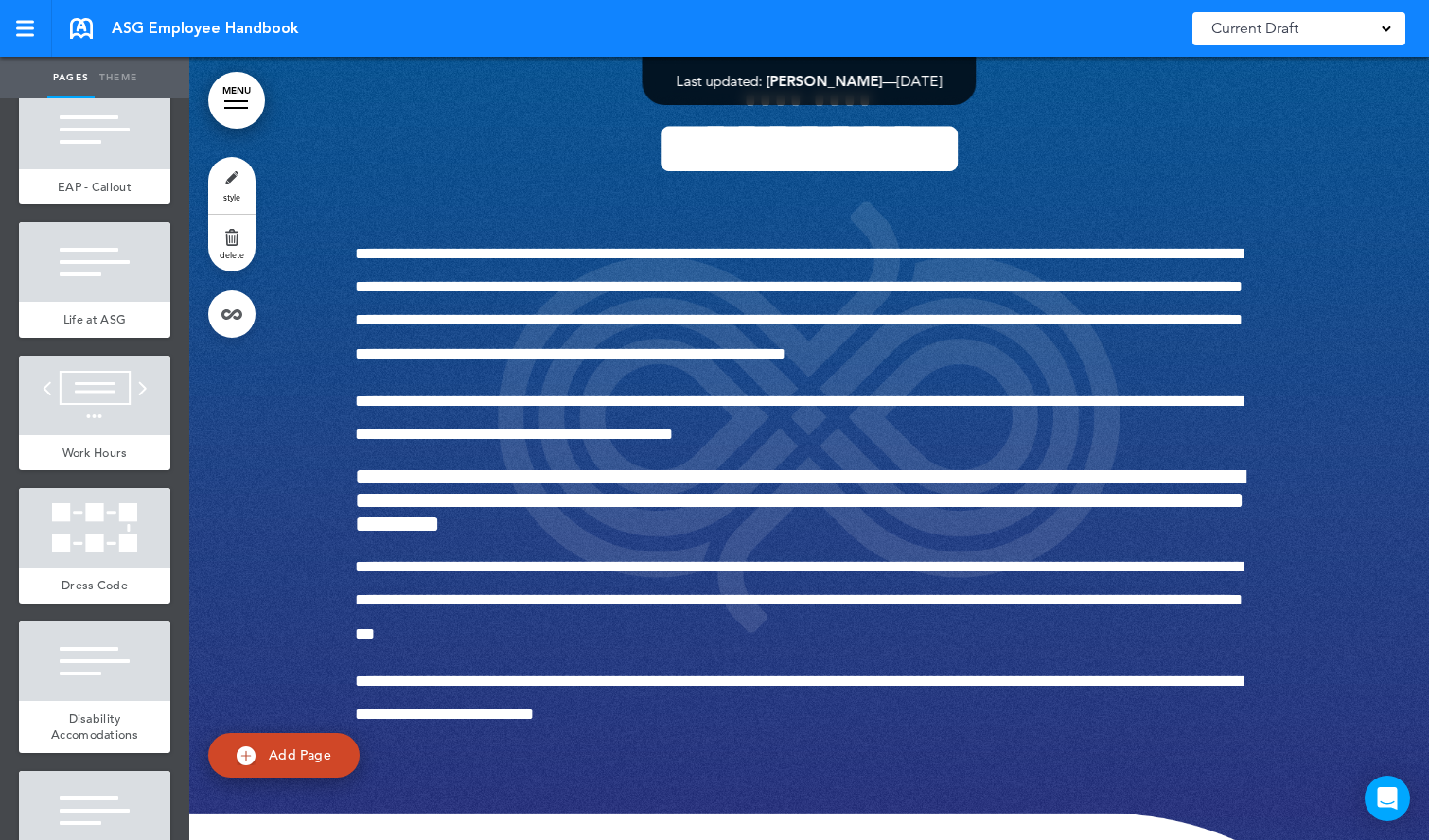
click at [243, 104] on link "MENU" at bounding box center [237, 101] width 57 height 57
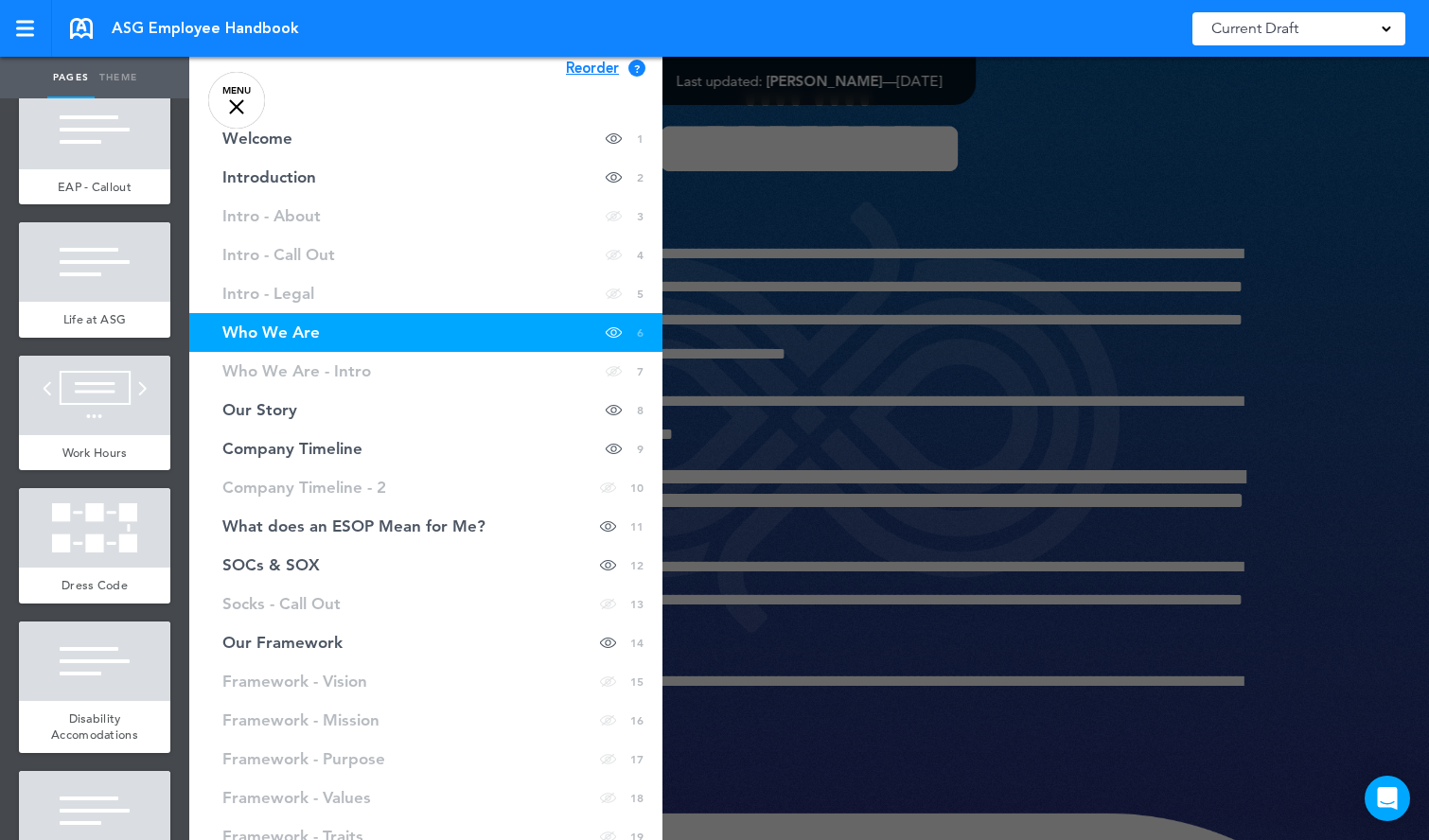
scroll to position [0, 0]
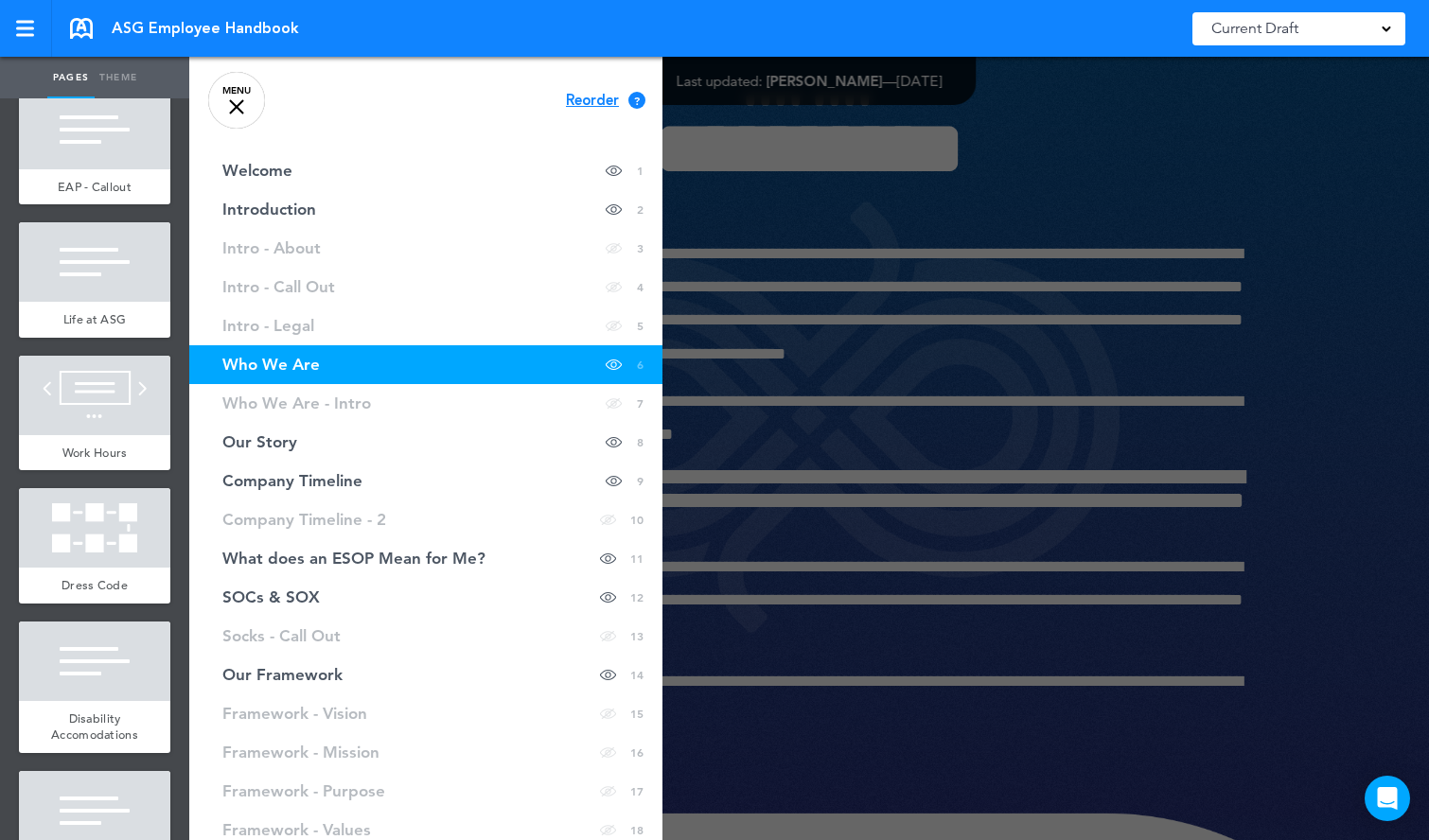
click at [242, 111] on div at bounding box center [236, 107] width 15 height 15
